Goal: Task Accomplishment & Management: Check status

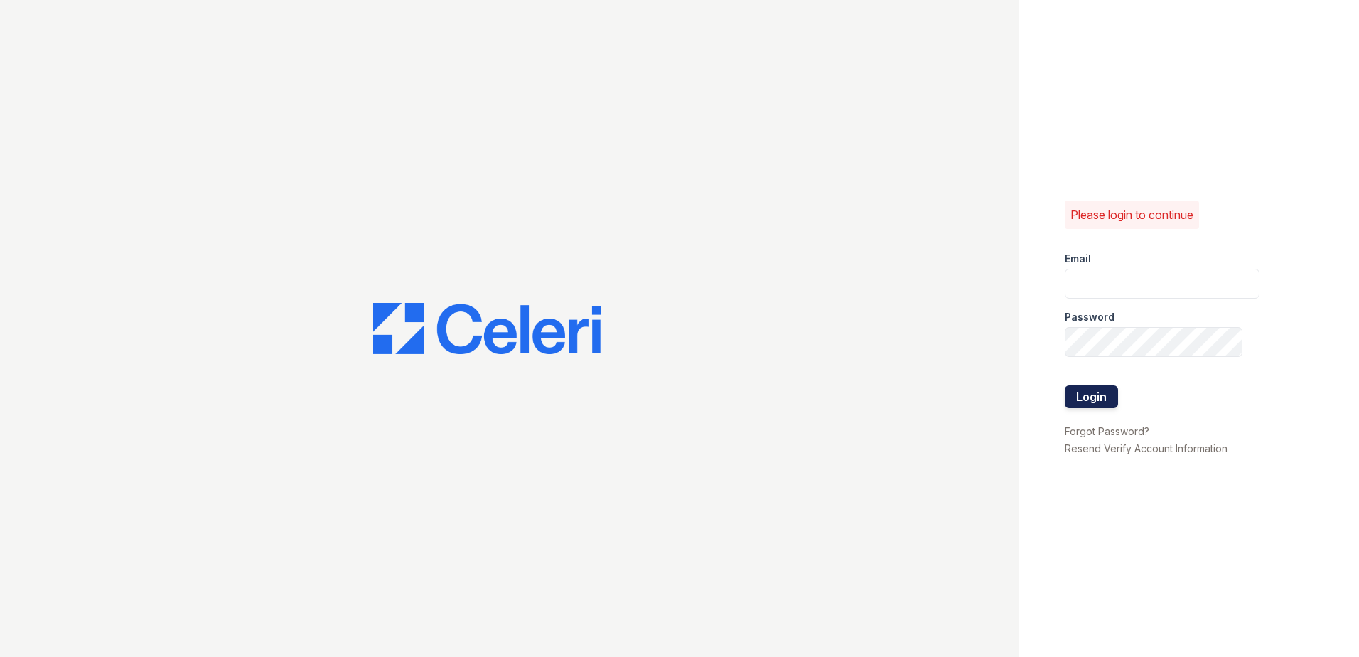
type input "brhenderson@trinity-pm.com"
click at [1070, 389] on button "Login" at bounding box center [1091, 396] width 53 height 23
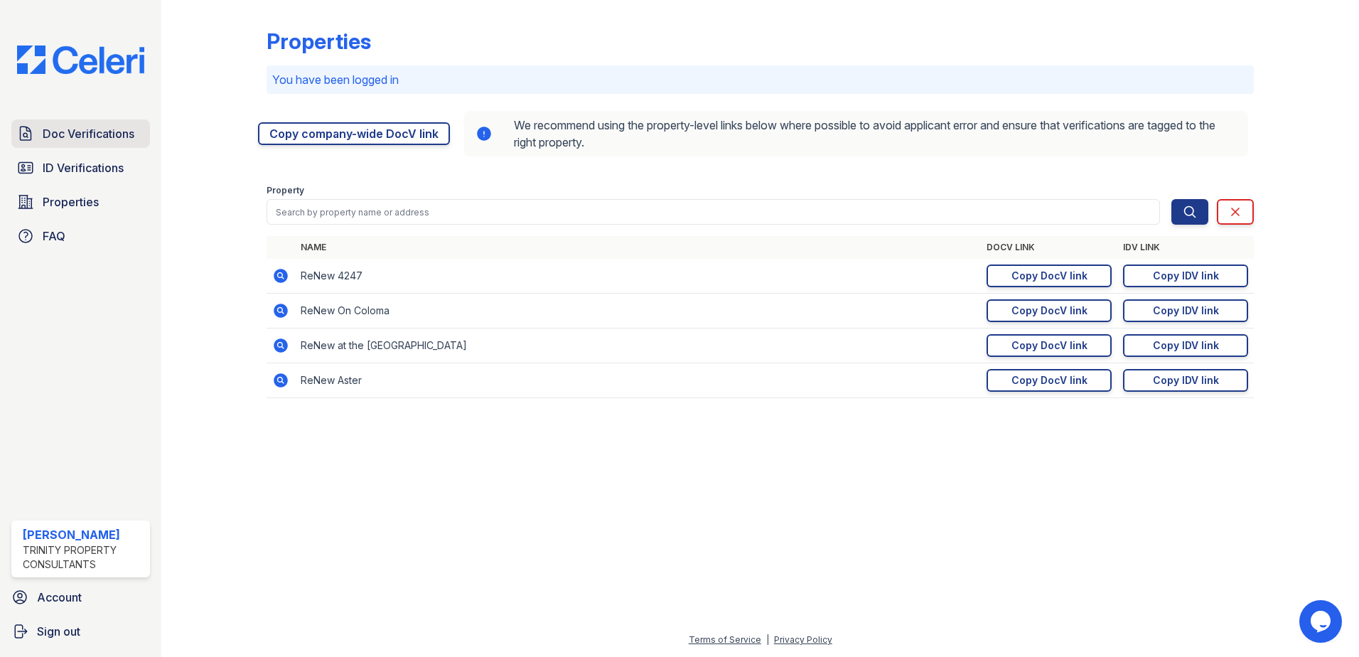
click at [109, 141] on span "Doc Verifications" at bounding box center [89, 133] width 92 height 17
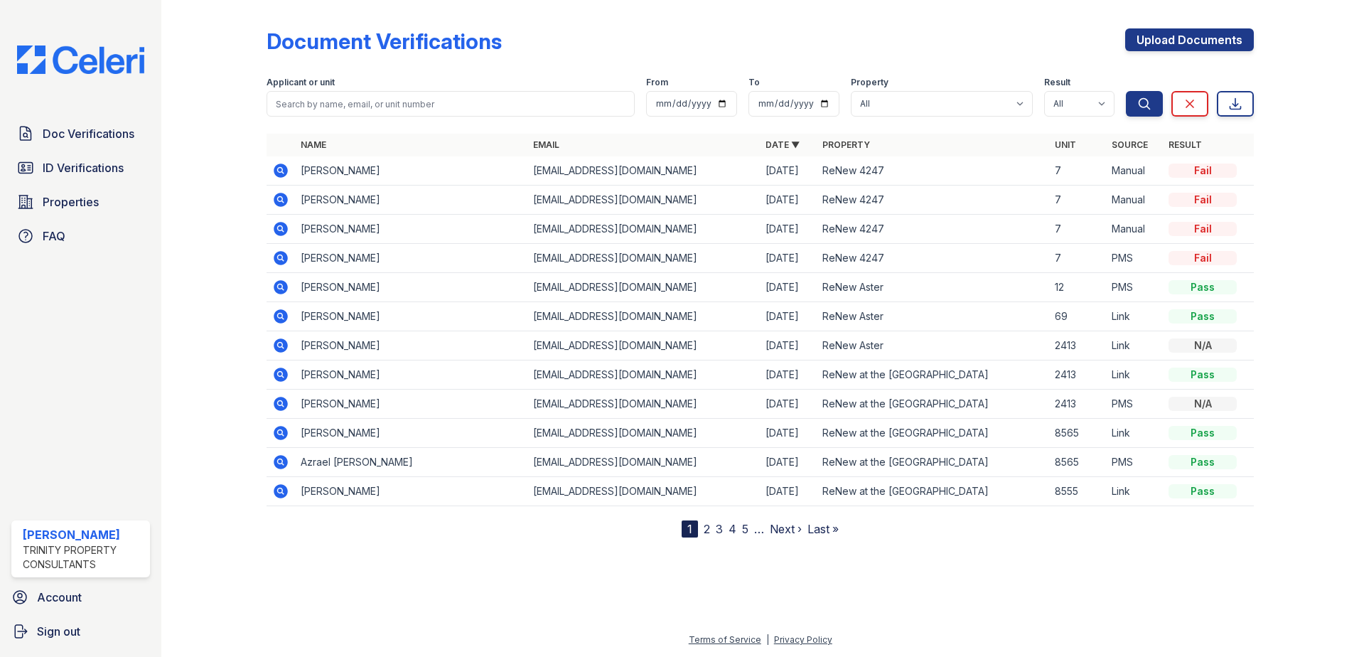
click at [279, 257] on icon at bounding box center [280, 257] width 4 height 4
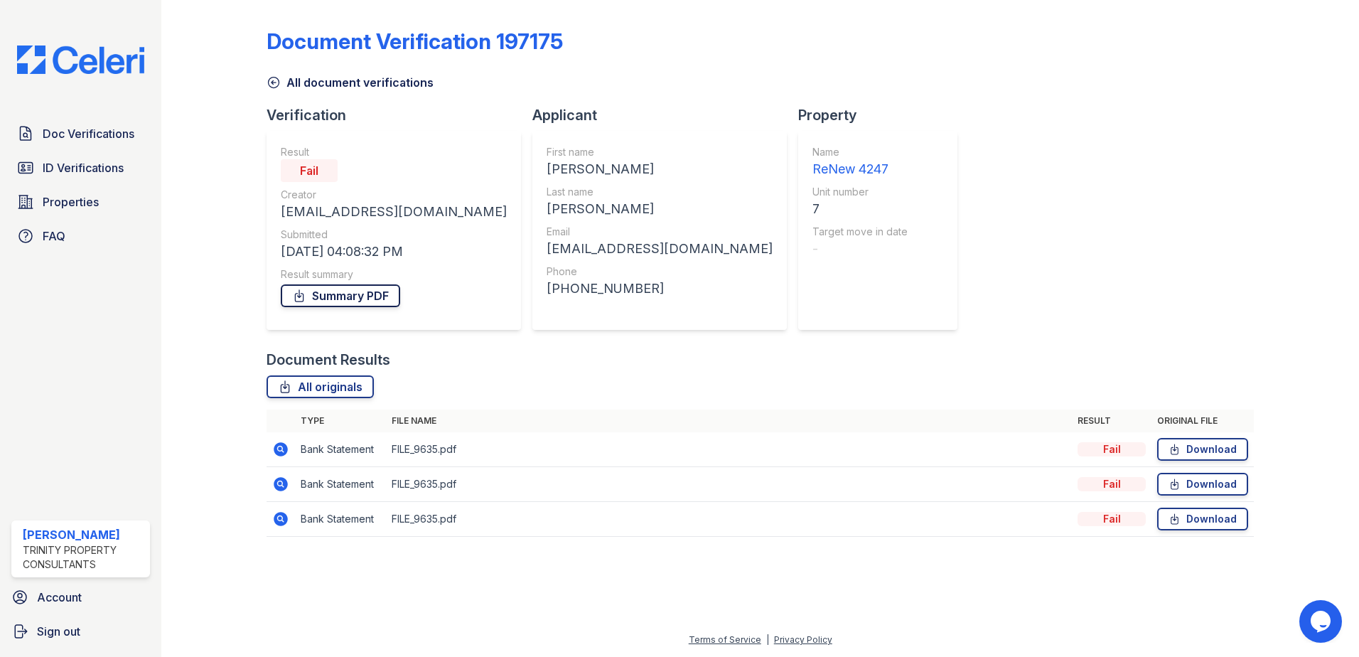
click at [368, 294] on link "Summary PDF" at bounding box center [340, 295] width 119 height 23
click at [343, 290] on link "Summary PDF" at bounding box center [340, 295] width 119 height 23
click at [269, 82] on icon at bounding box center [274, 82] width 14 height 14
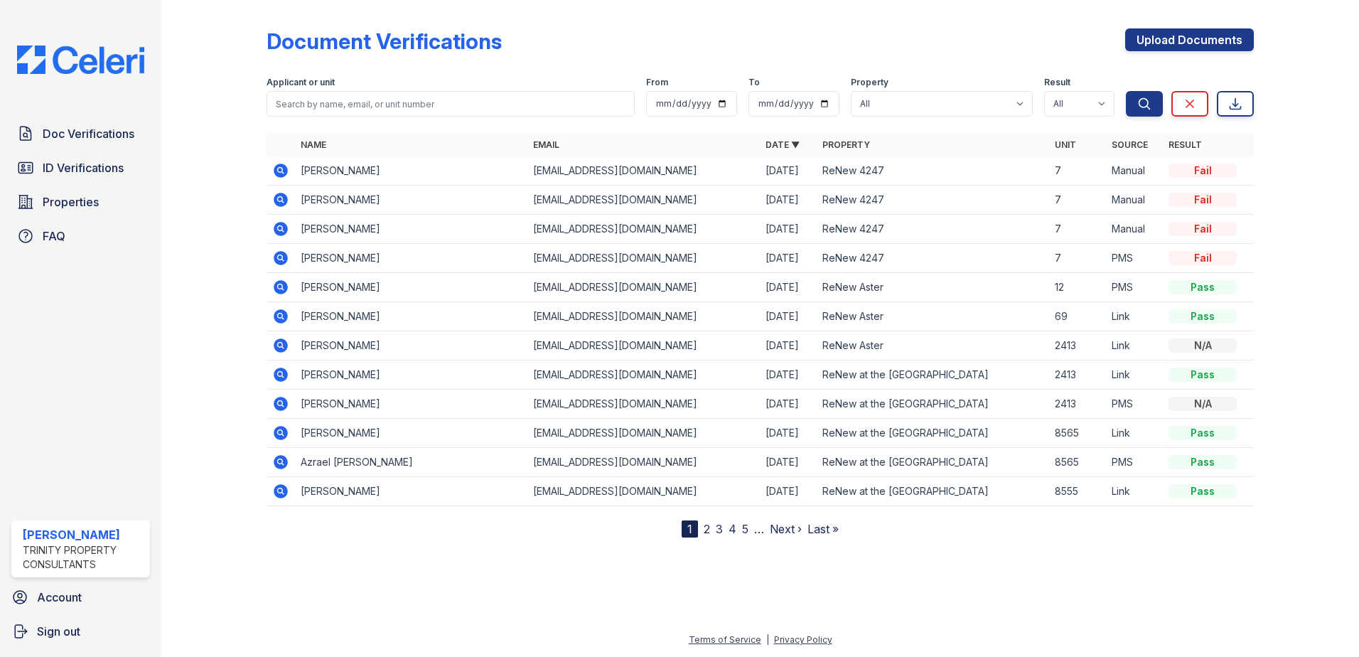
click at [279, 200] on icon at bounding box center [280, 199] width 4 height 4
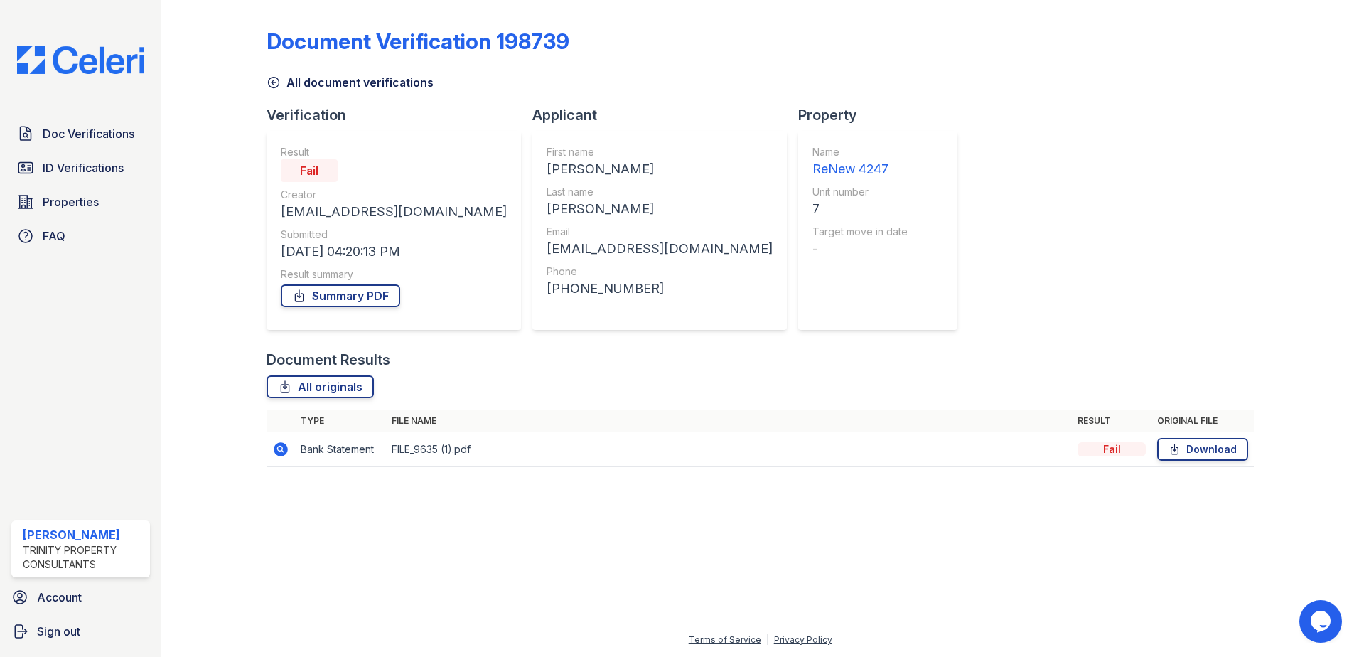
click at [281, 449] on icon at bounding box center [280, 448] width 4 height 4
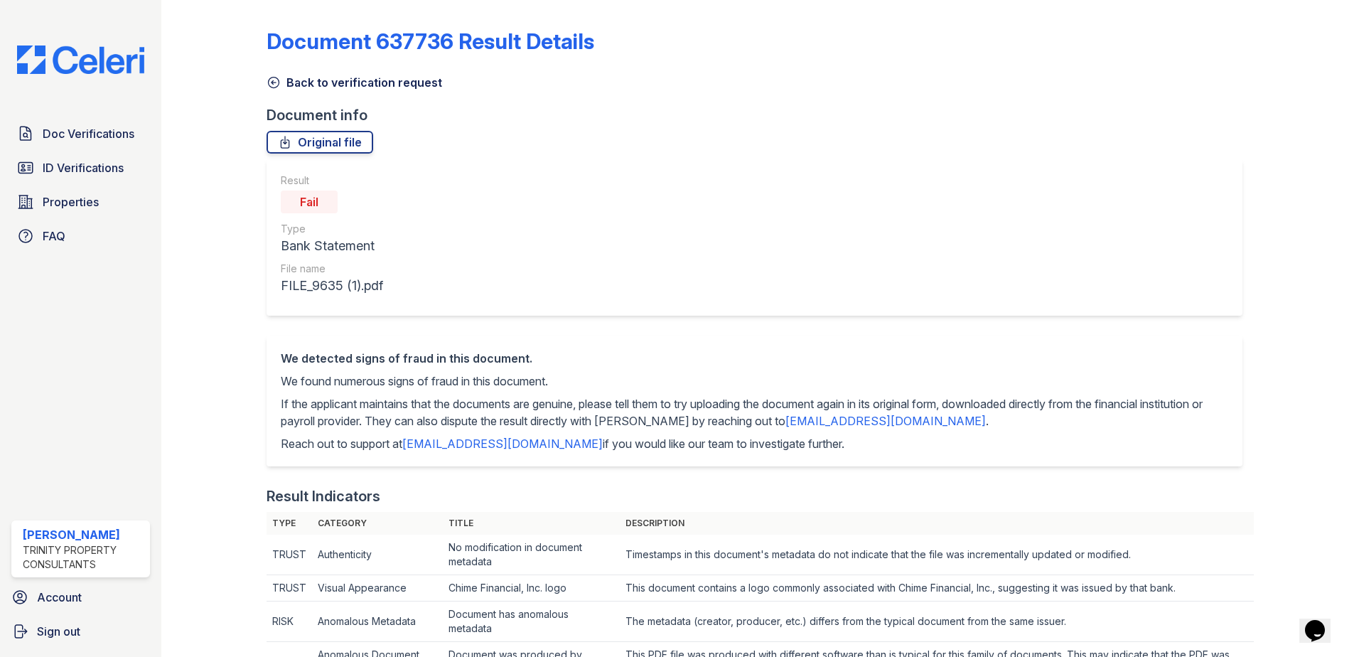
click at [274, 82] on icon at bounding box center [274, 82] width 11 height 11
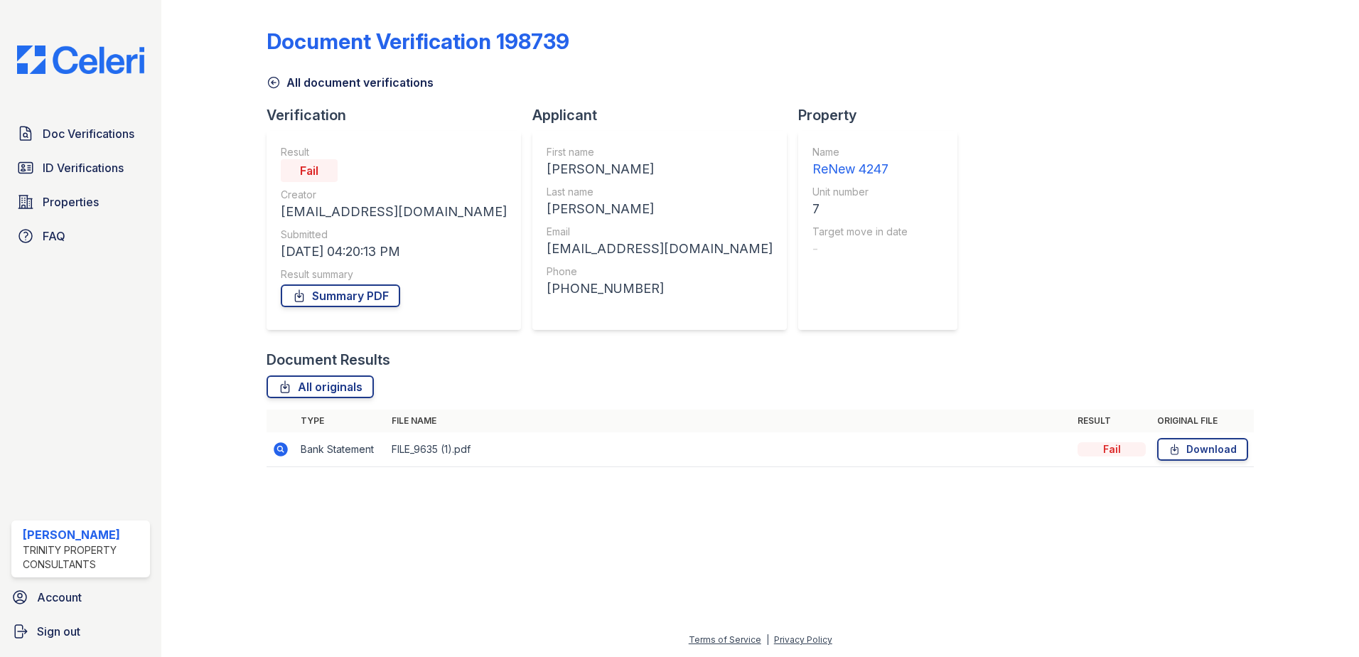
click at [278, 453] on icon at bounding box center [281, 449] width 14 height 14
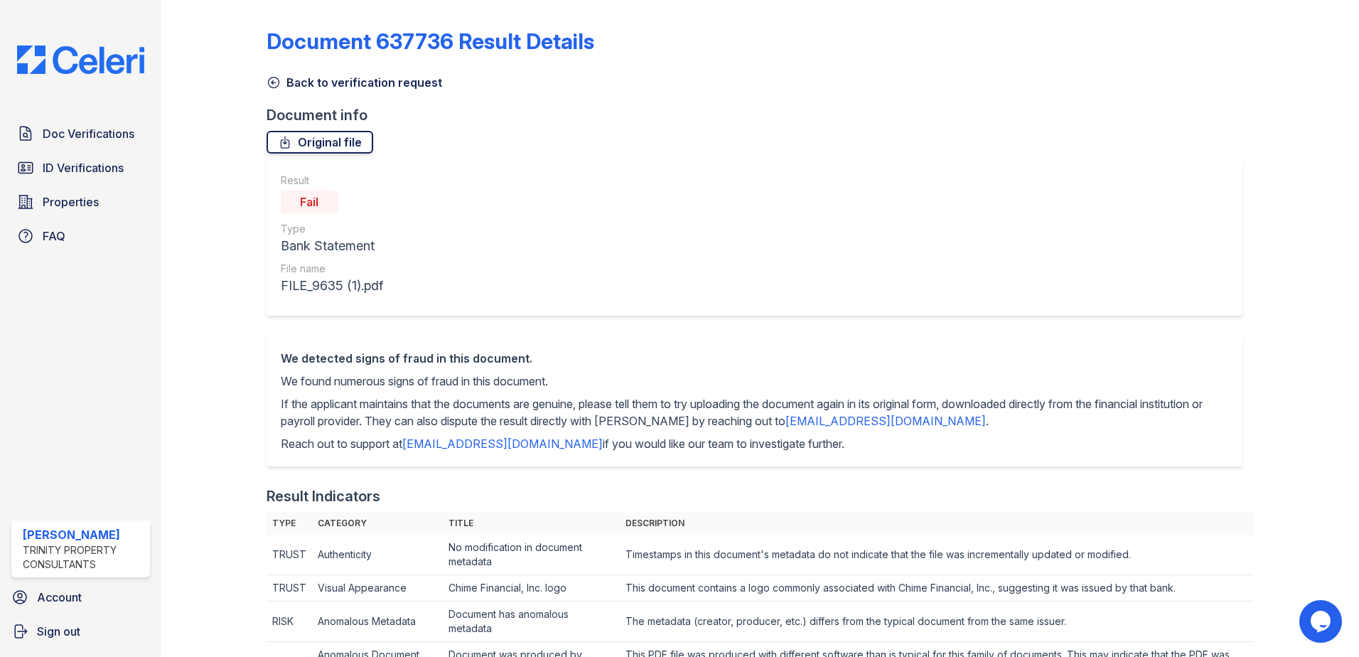
click at [311, 147] on link "Original file" at bounding box center [320, 142] width 107 height 23
click at [272, 78] on icon at bounding box center [274, 82] width 14 height 14
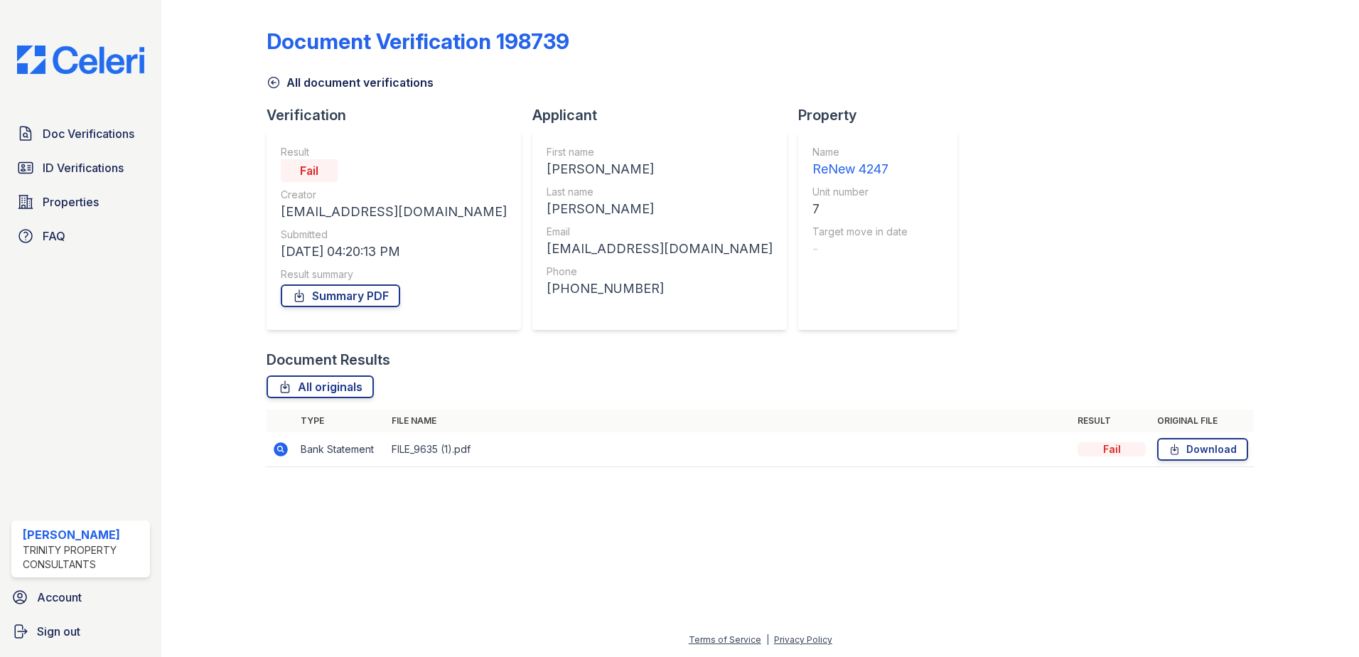
click at [274, 89] on icon at bounding box center [274, 82] width 14 height 14
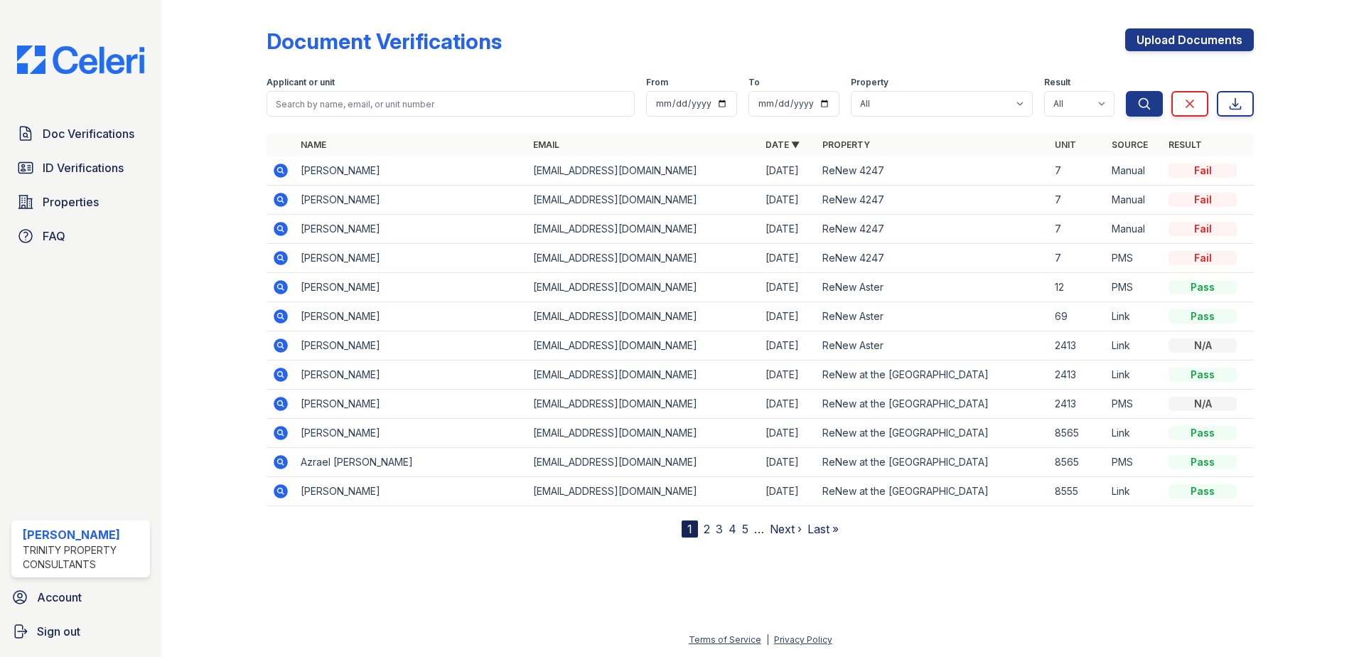
click at [284, 256] on icon at bounding box center [281, 258] width 14 height 14
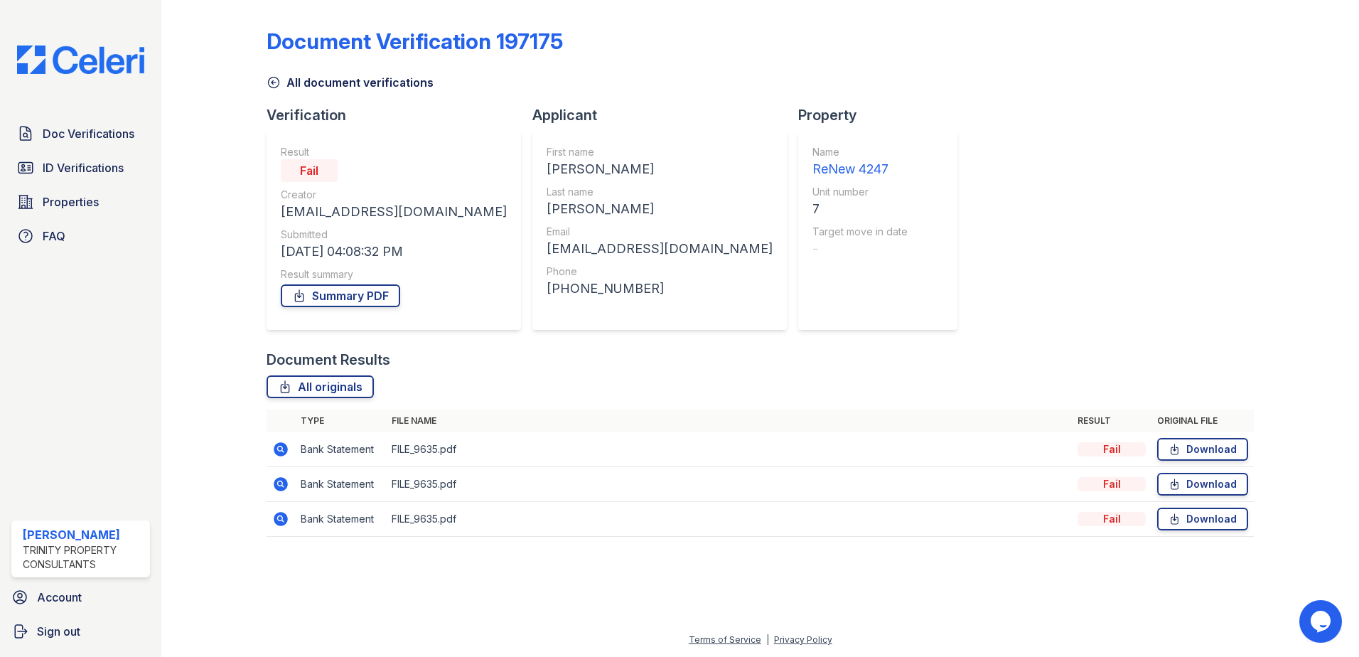
click at [284, 520] on icon at bounding box center [281, 519] width 14 height 14
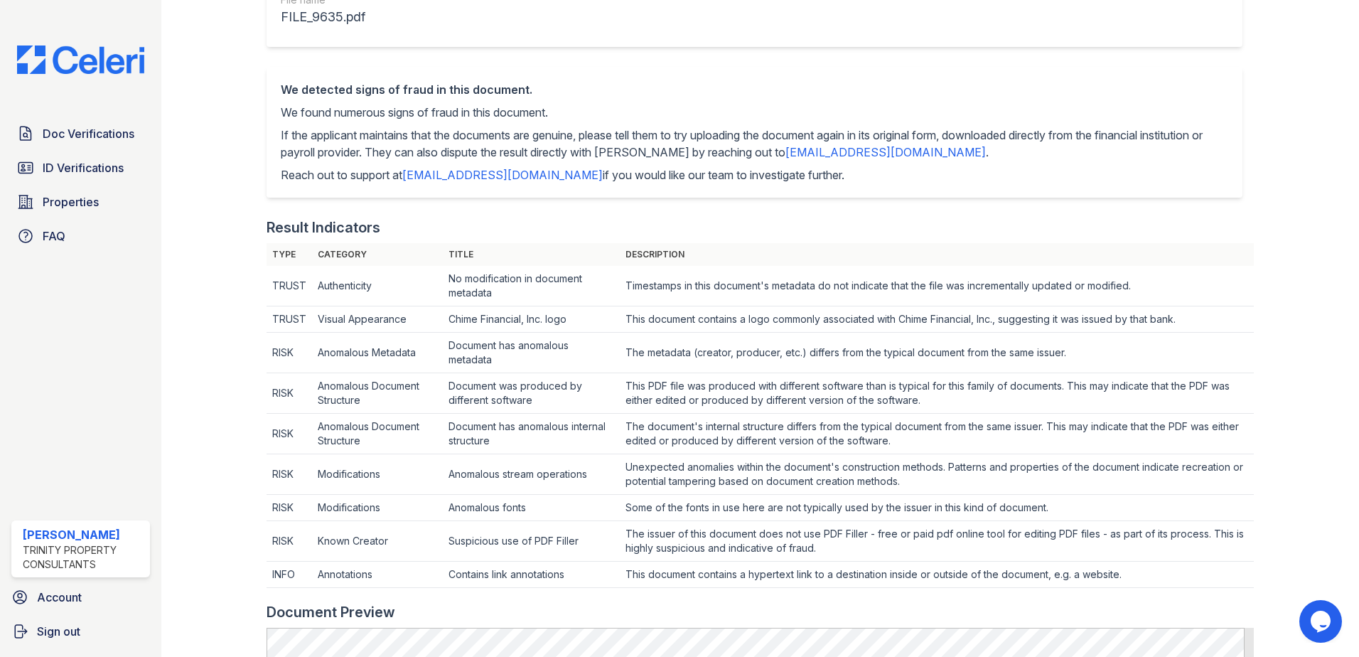
scroll to position [71, 0]
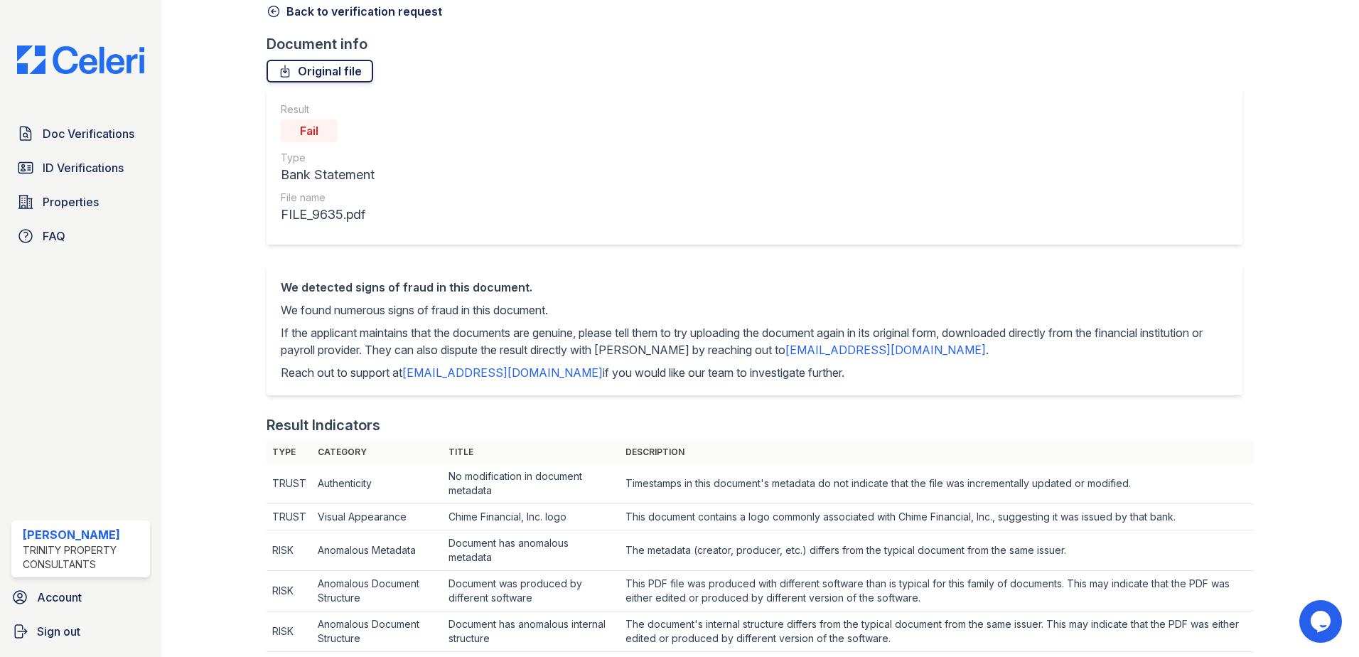
click at [317, 78] on link "Original file" at bounding box center [320, 71] width 107 height 23
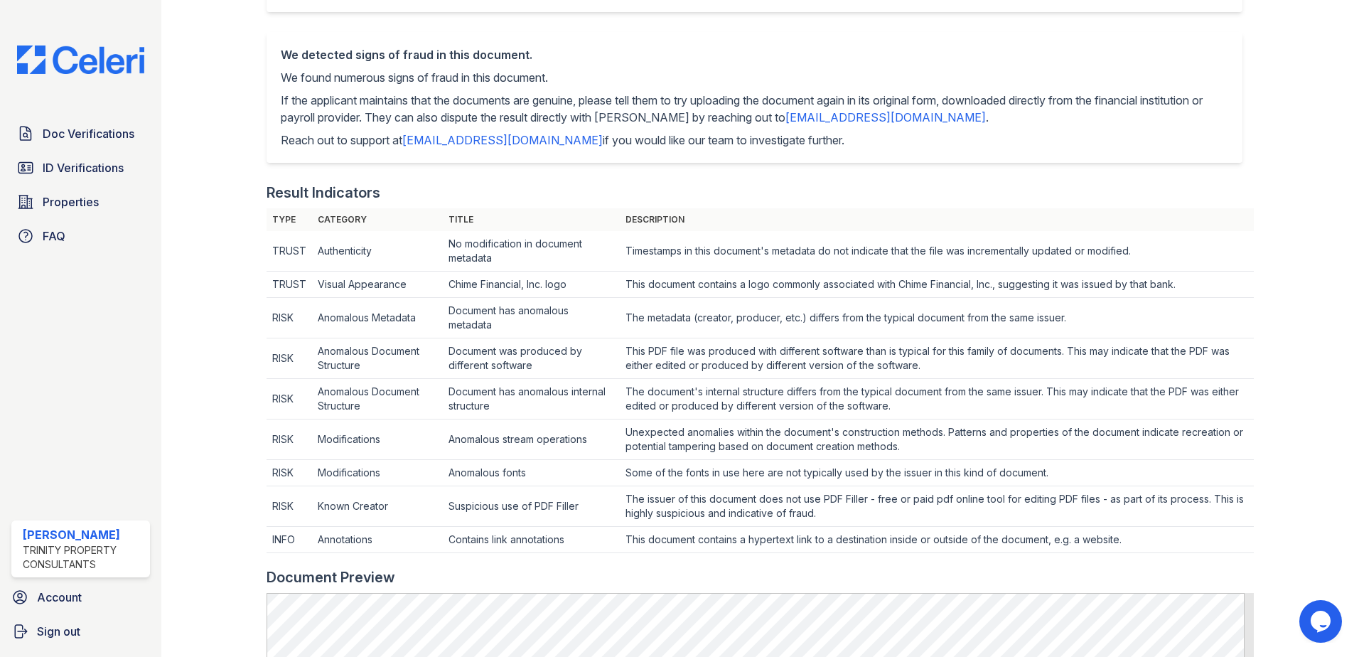
scroll to position [355, 0]
